Goal: Navigation & Orientation: Go to known website

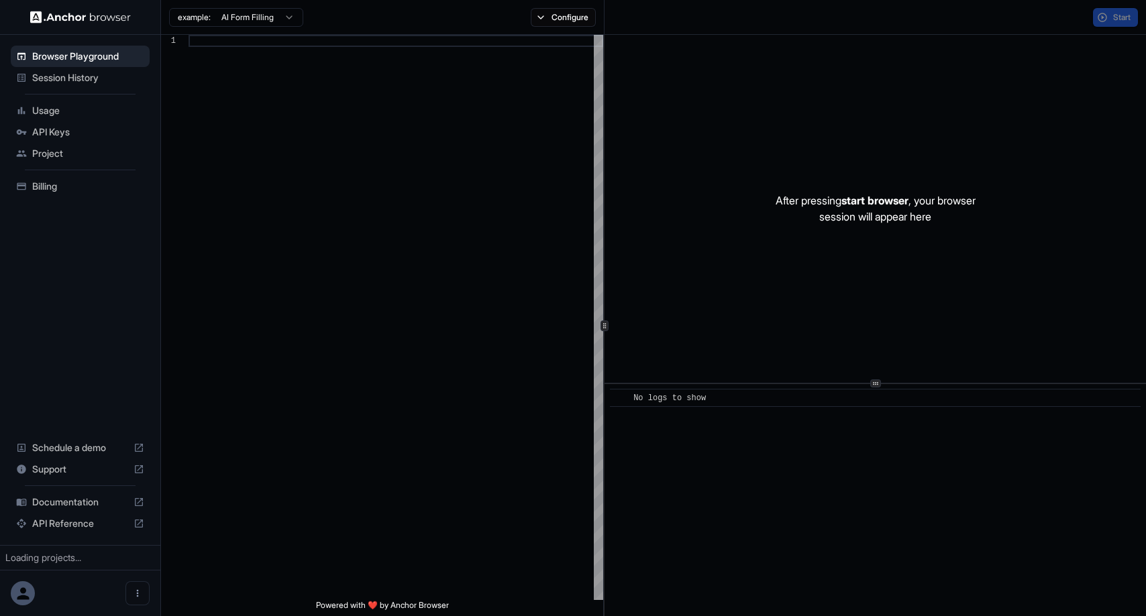
scroll to position [85, 0]
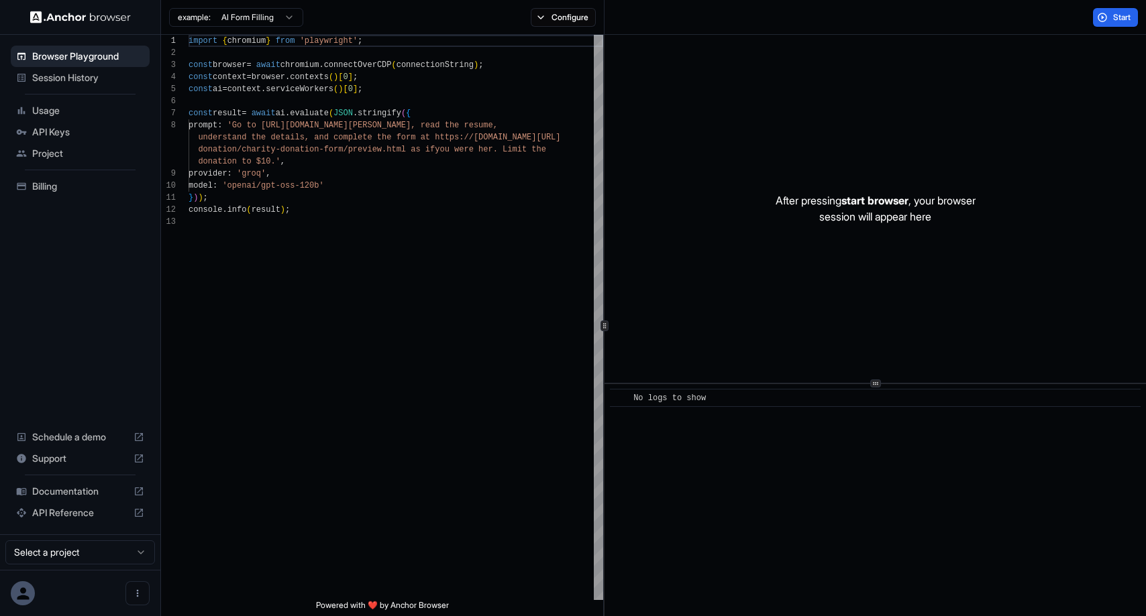
click at [44, 16] on img at bounding box center [80, 17] width 101 height 13
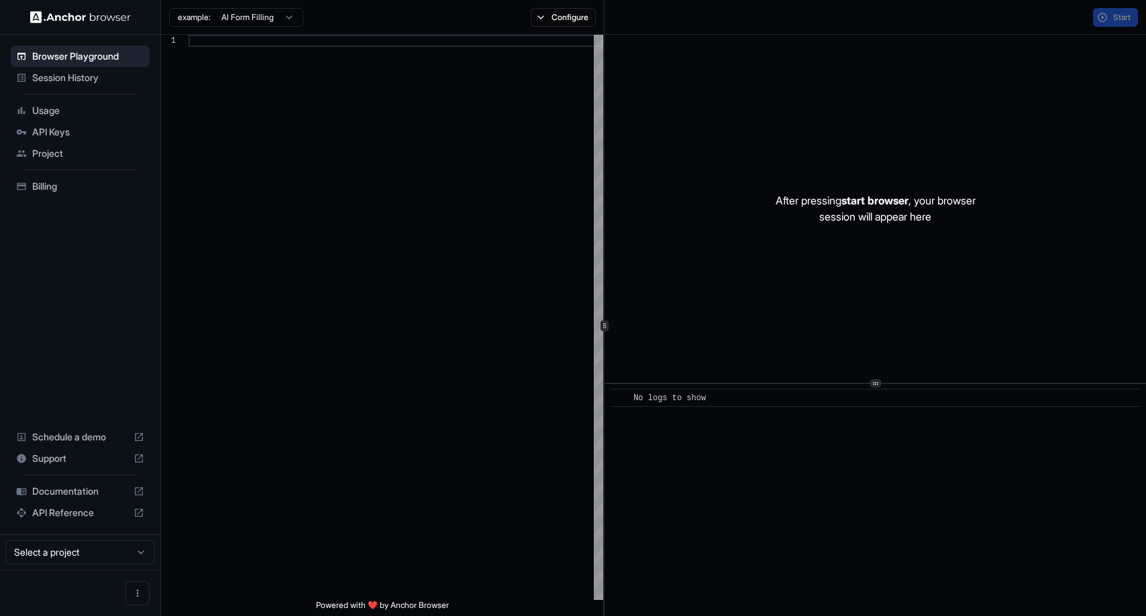
scroll to position [85, 0]
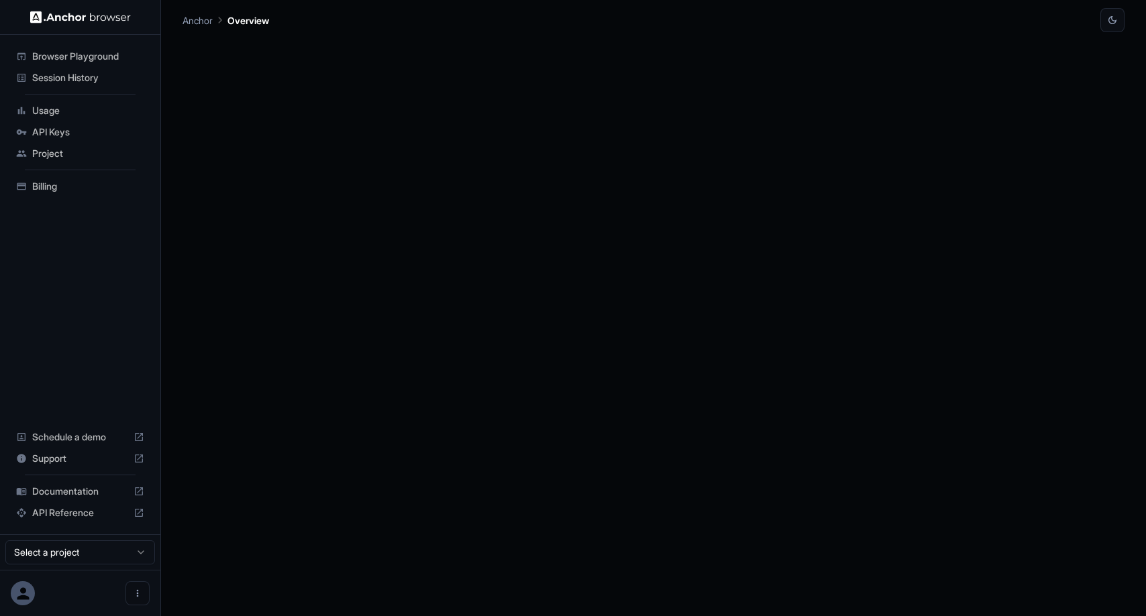
click at [25, 591] on icon at bounding box center [23, 594] width 12 height 12
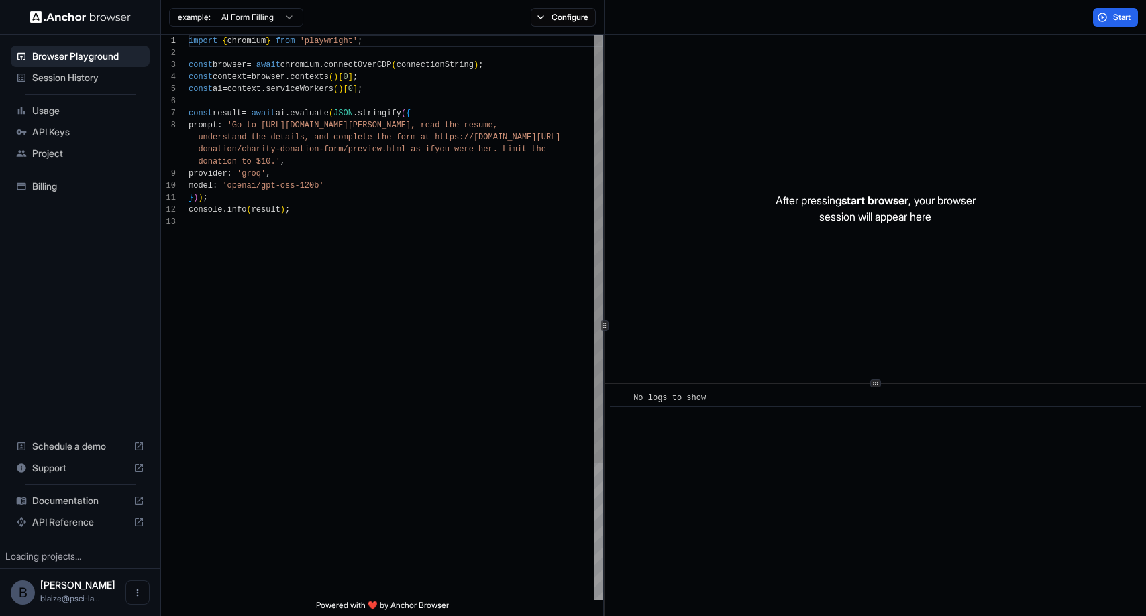
scroll to position [85, 0]
